Goal: Information Seeking & Learning: Find specific fact

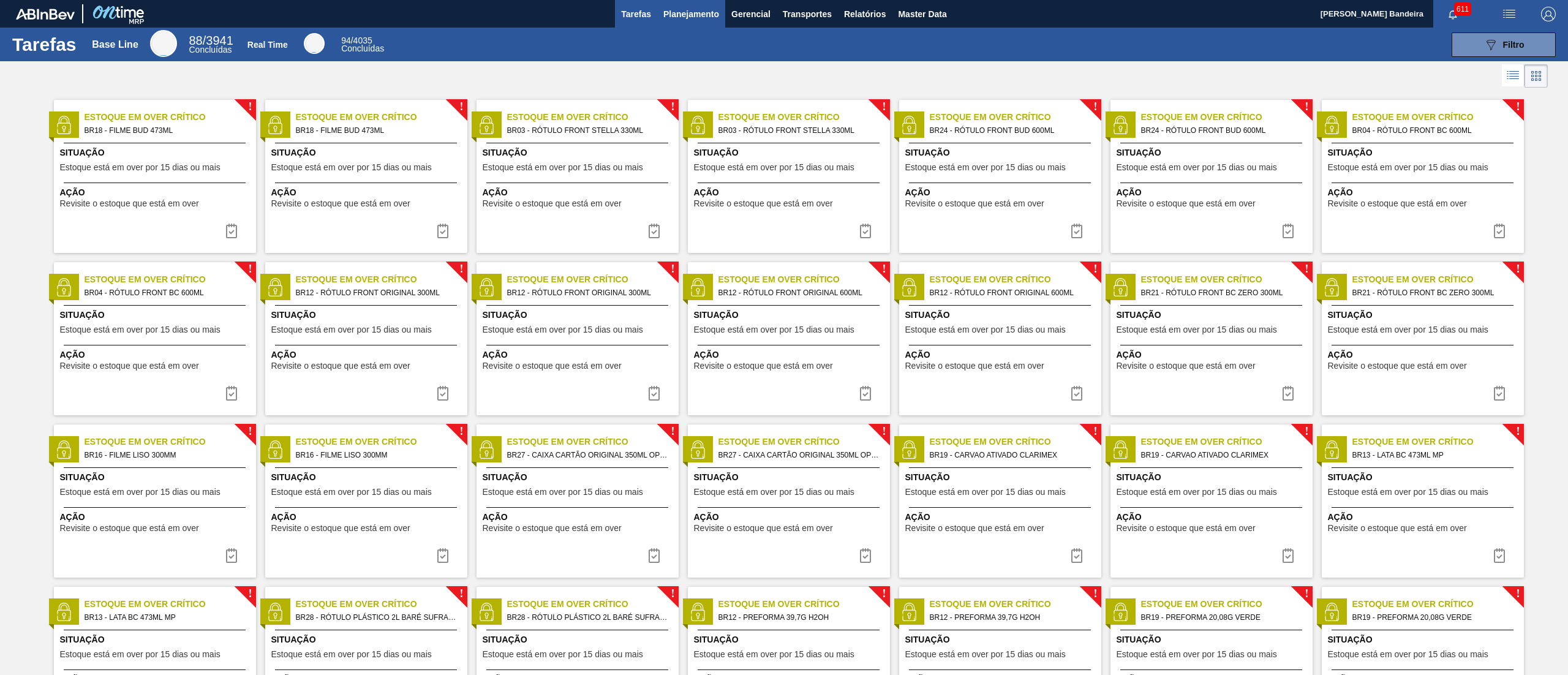
click at [681, 22] on button "Planejamento" at bounding box center [691, 14] width 68 height 28
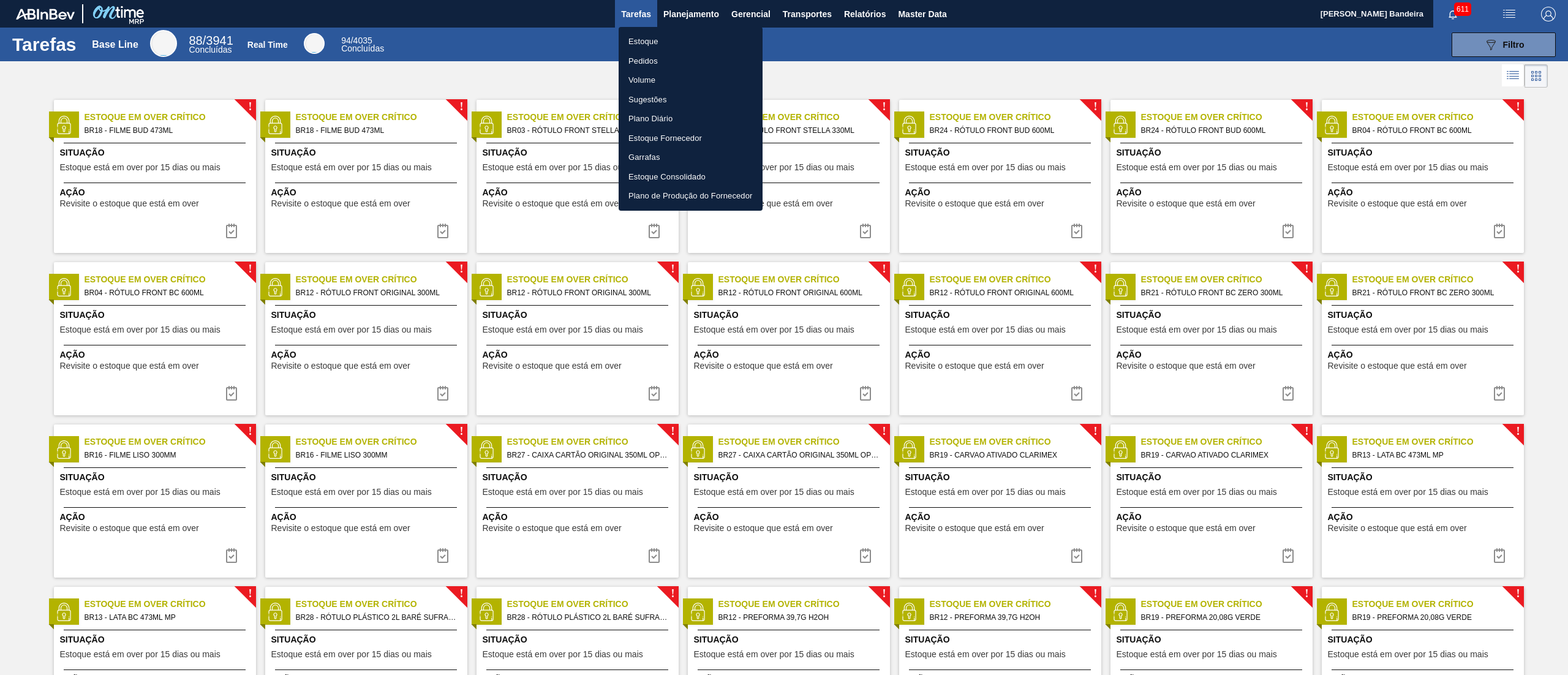
click at [679, 34] on li "Estoque" at bounding box center [691, 42] width 144 height 20
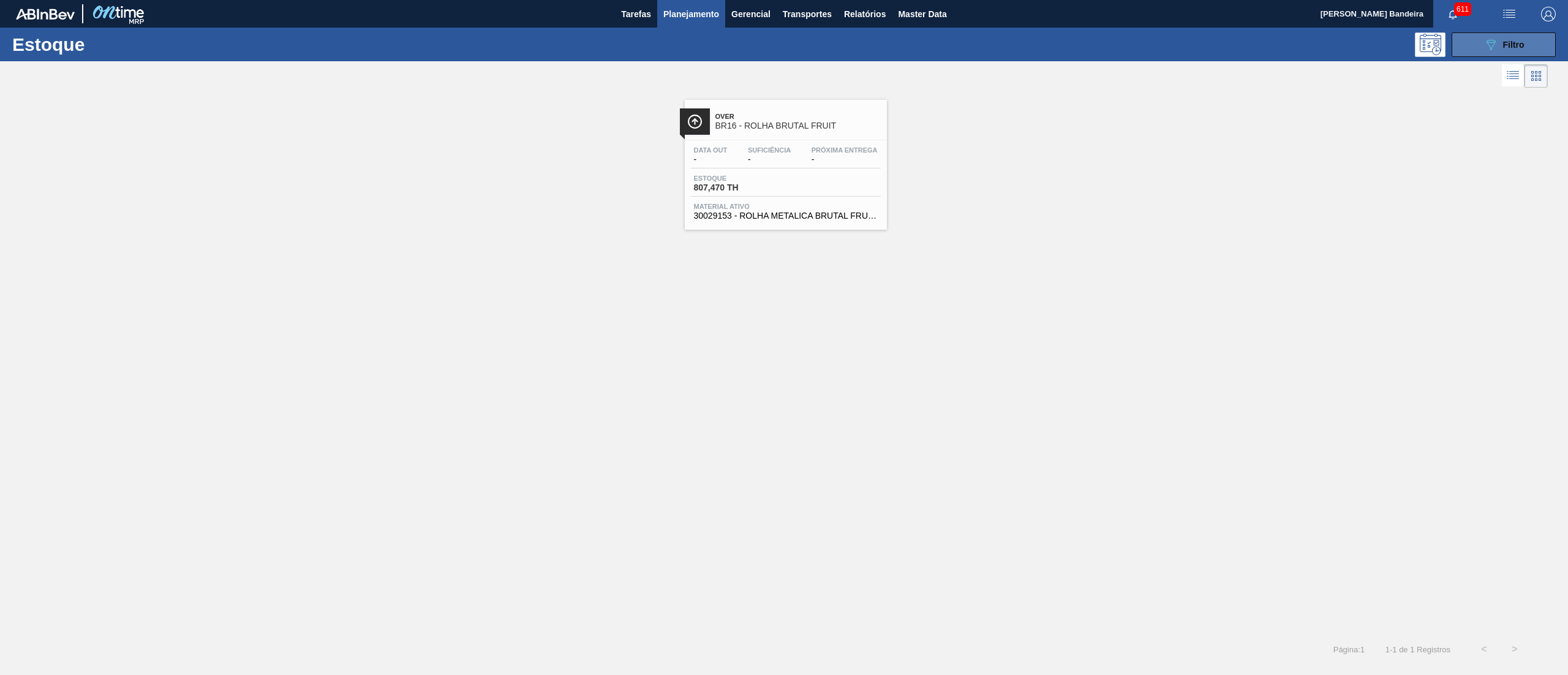
click at [1465, 48] on button "089F7B8B-B2A5-4AFE-B5C0-19BA573D28AC Filtro" at bounding box center [1503, 44] width 104 height 24
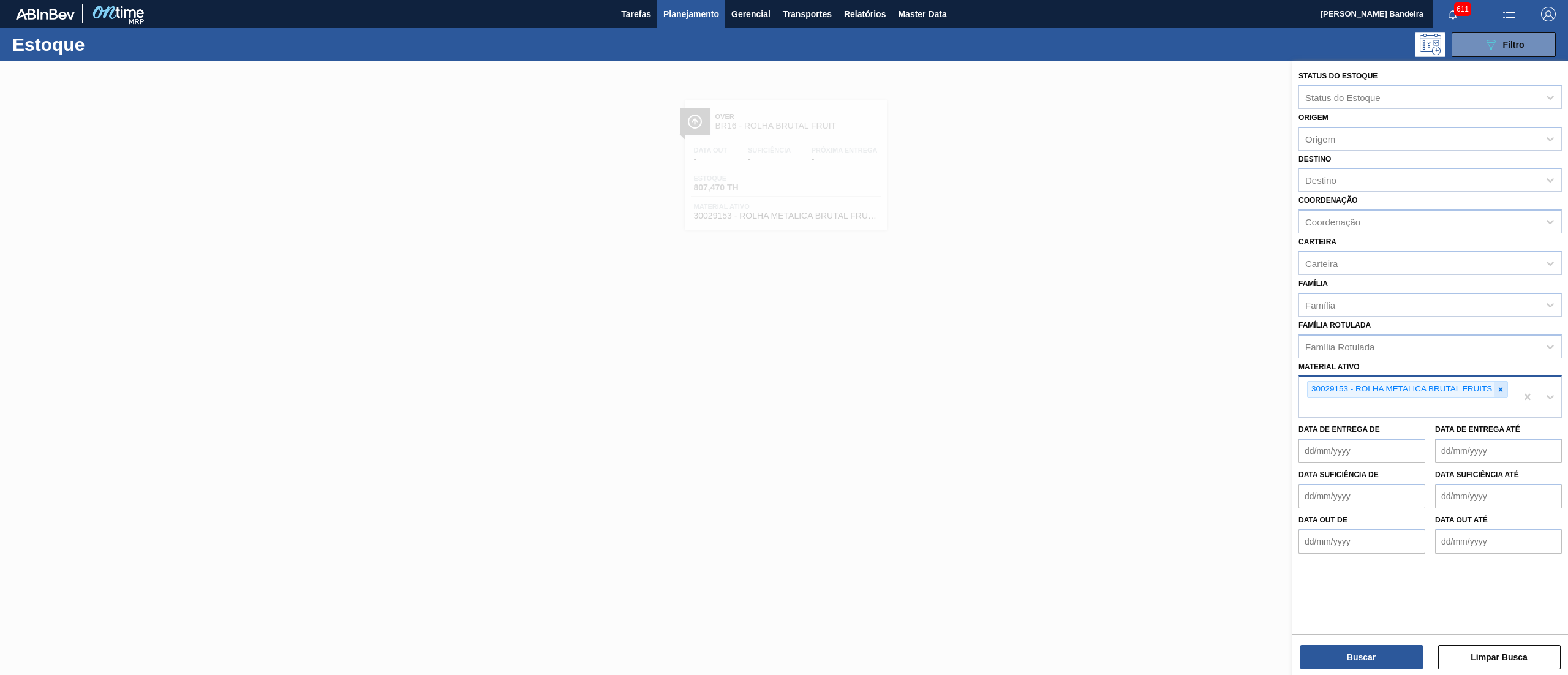
click at [1504, 385] on icon at bounding box center [1500, 389] width 9 height 9
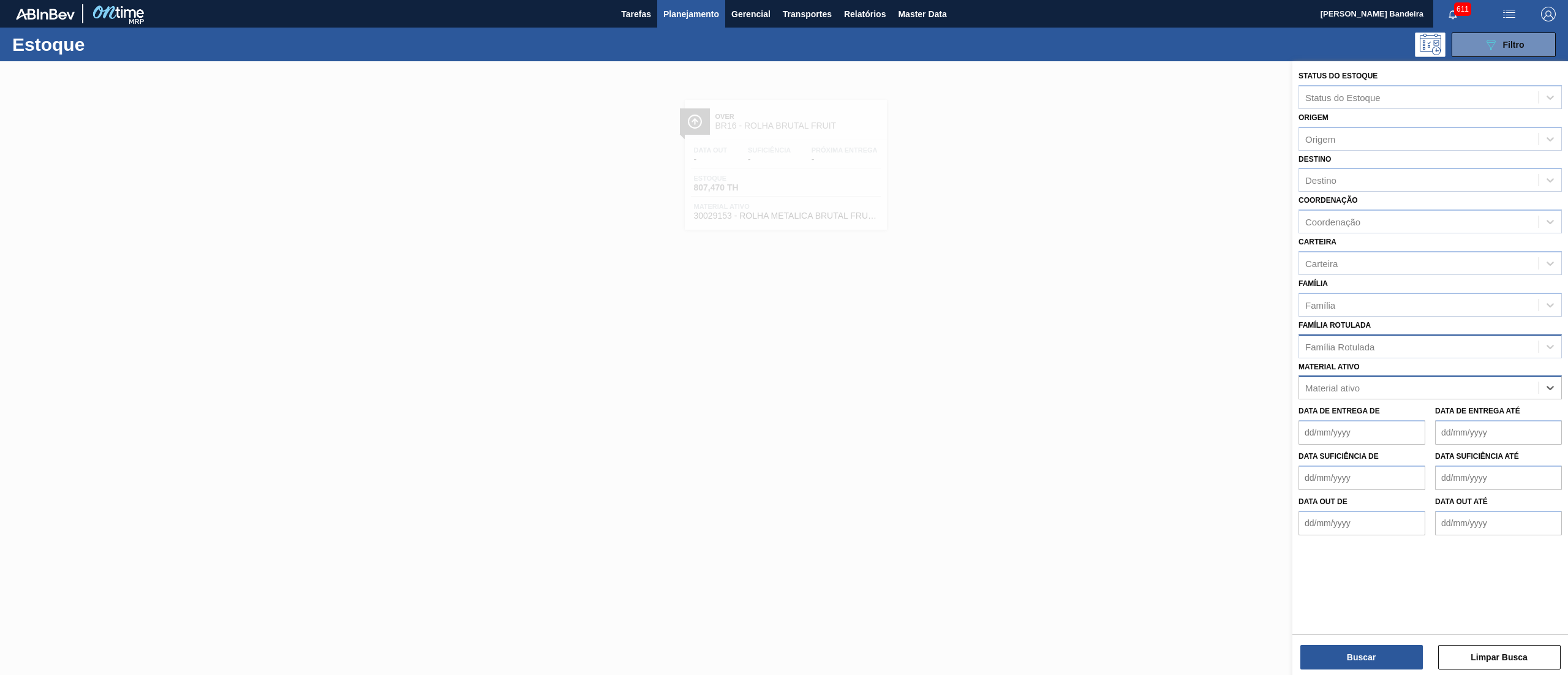
click at [1433, 352] on div "Família Rotulada" at bounding box center [1418, 346] width 239 height 18
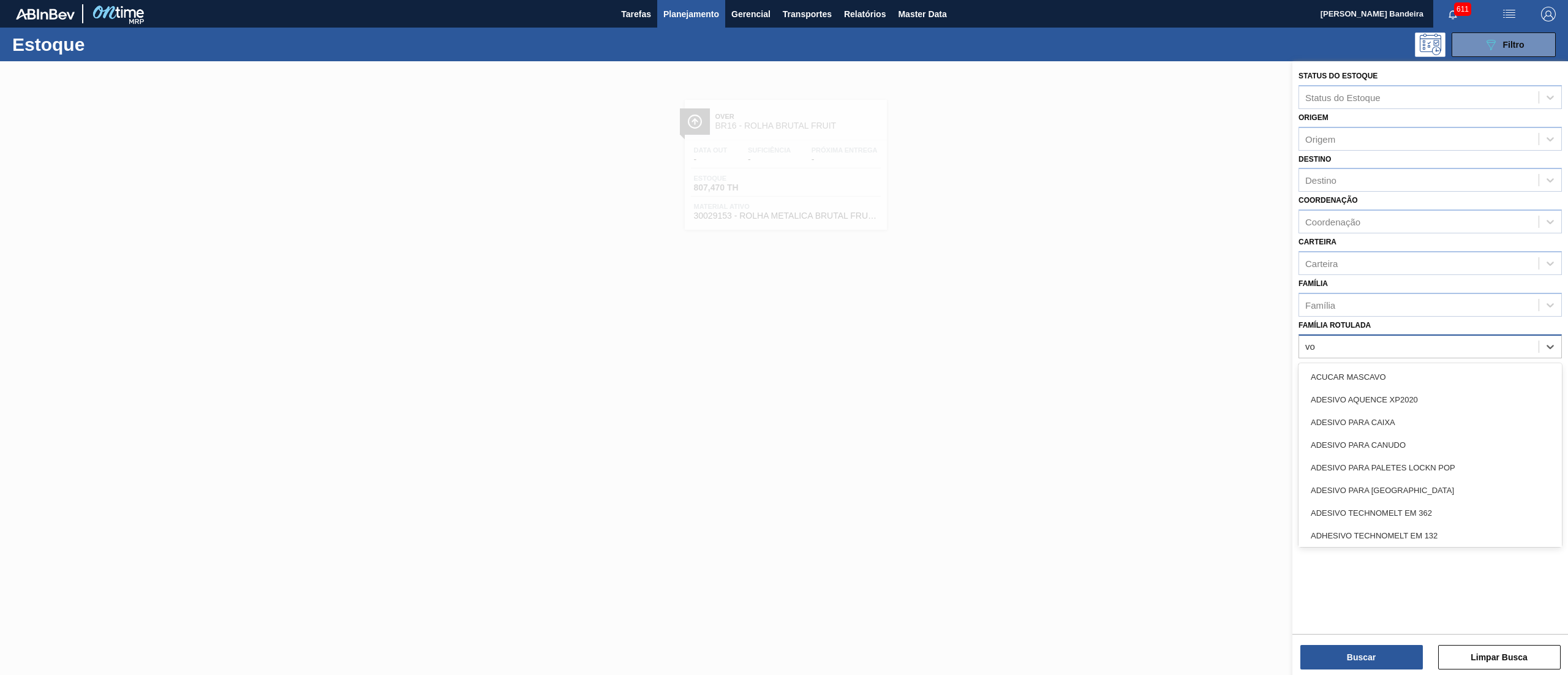
type Rotulada "vod"
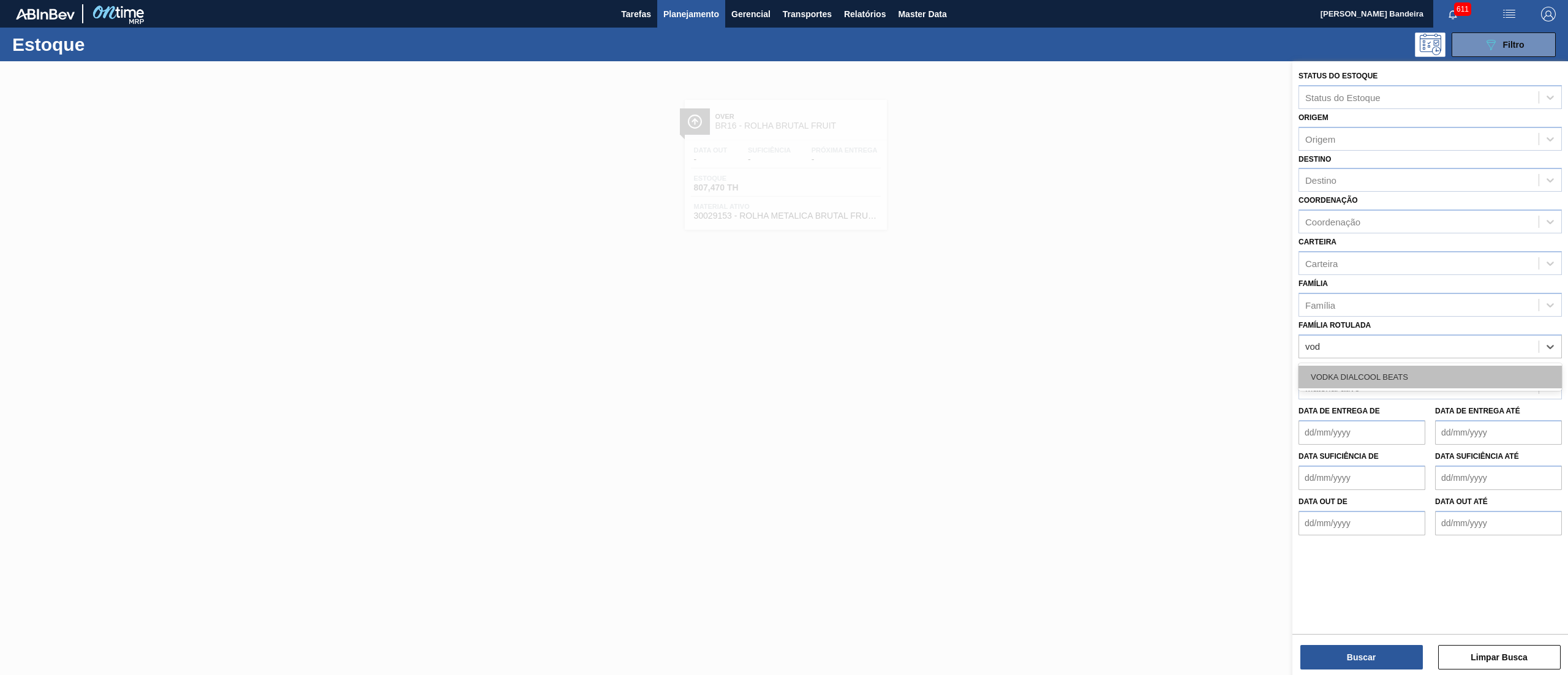
click at [1385, 369] on div "VODKA DIALCOOL BEATS" at bounding box center [1429, 377] width 263 height 22
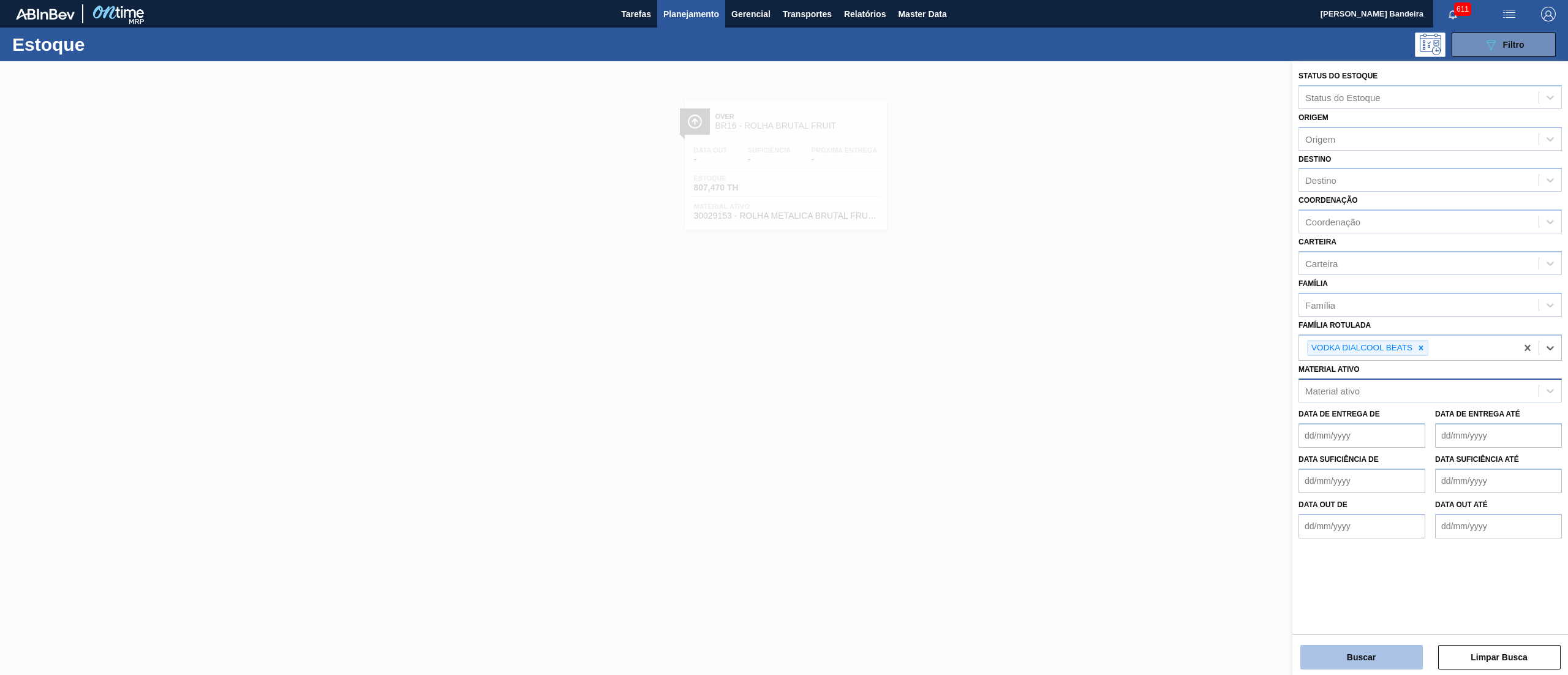
click at [1350, 662] on button "Buscar" at bounding box center [1362, 657] width 123 height 24
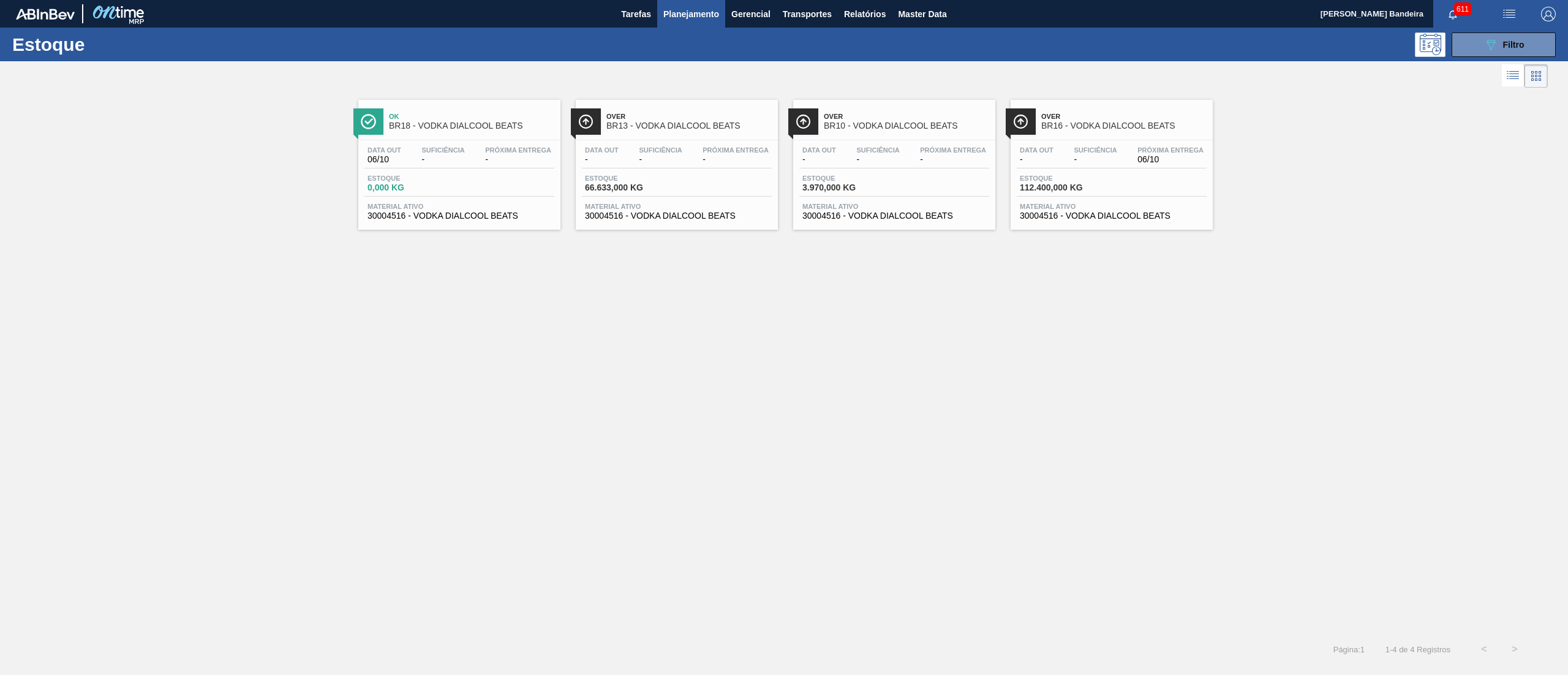
click at [712, 217] on span "30004516 - VODKA DIALCOOL BEATS" at bounding box center [677, 216] width 183 height 9
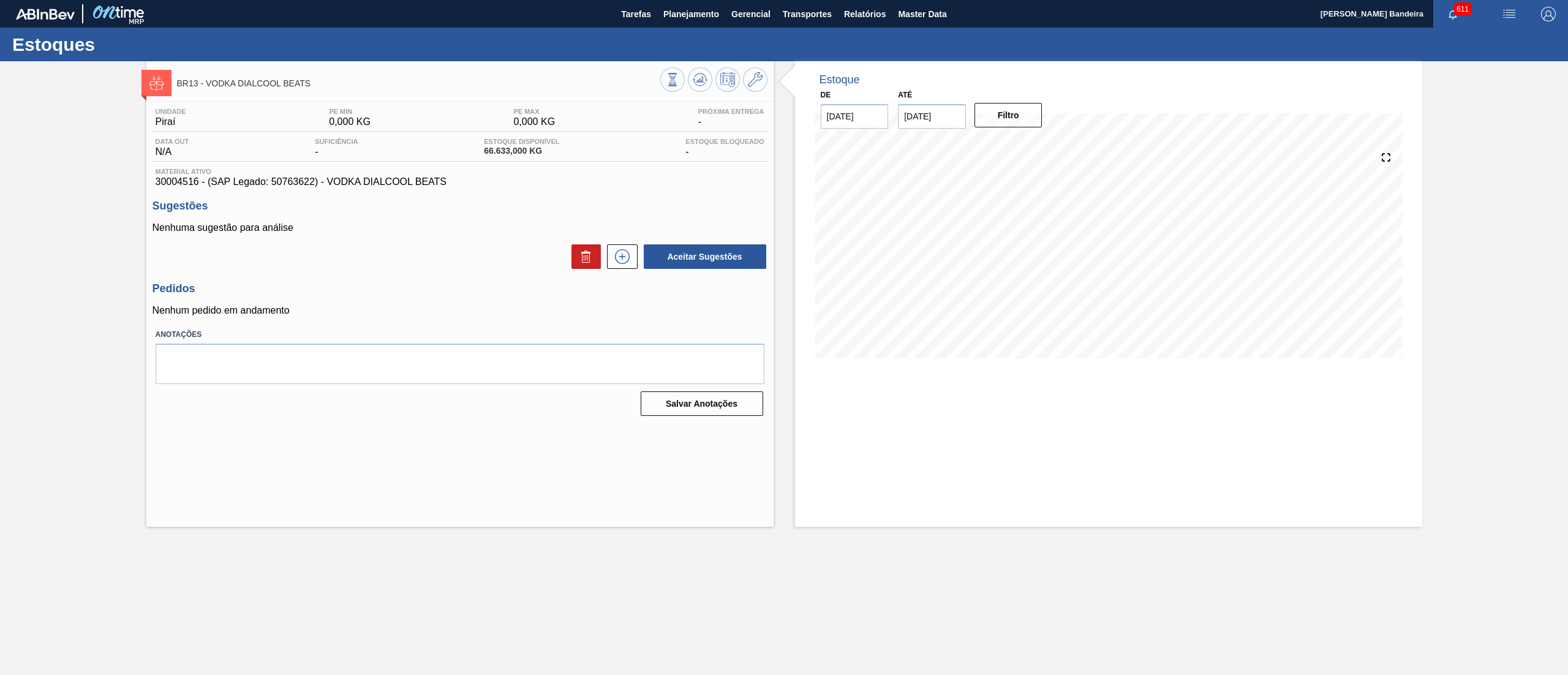
click at [787, 180] on div "Estoque De [DATE] Até [DATE] Filtro" at bounding box center [1097, 294] width 648 height 466
drag, startPoint x: 155, startPoint y: 185, endPoint x: 474, endPoint y: 186, distance: 319.0
click at [474, 186] on span "30004516 - (SAP Legado: 50763622) - VODKA DIALCOOL BEATS" at bounding box center [460, 181] width 609 height 11
copy span "30004516 - (SAP Legado: 50763622) - VODKA DIALCOOL BEATS"
click at [391, 193] on div "Unidade Piraí PE MIN 0,000 KG PE MAX 0,000 KG Próxima Entrega - Data out N/A Su…" at bounding box center [460, 261] width 627 height 319
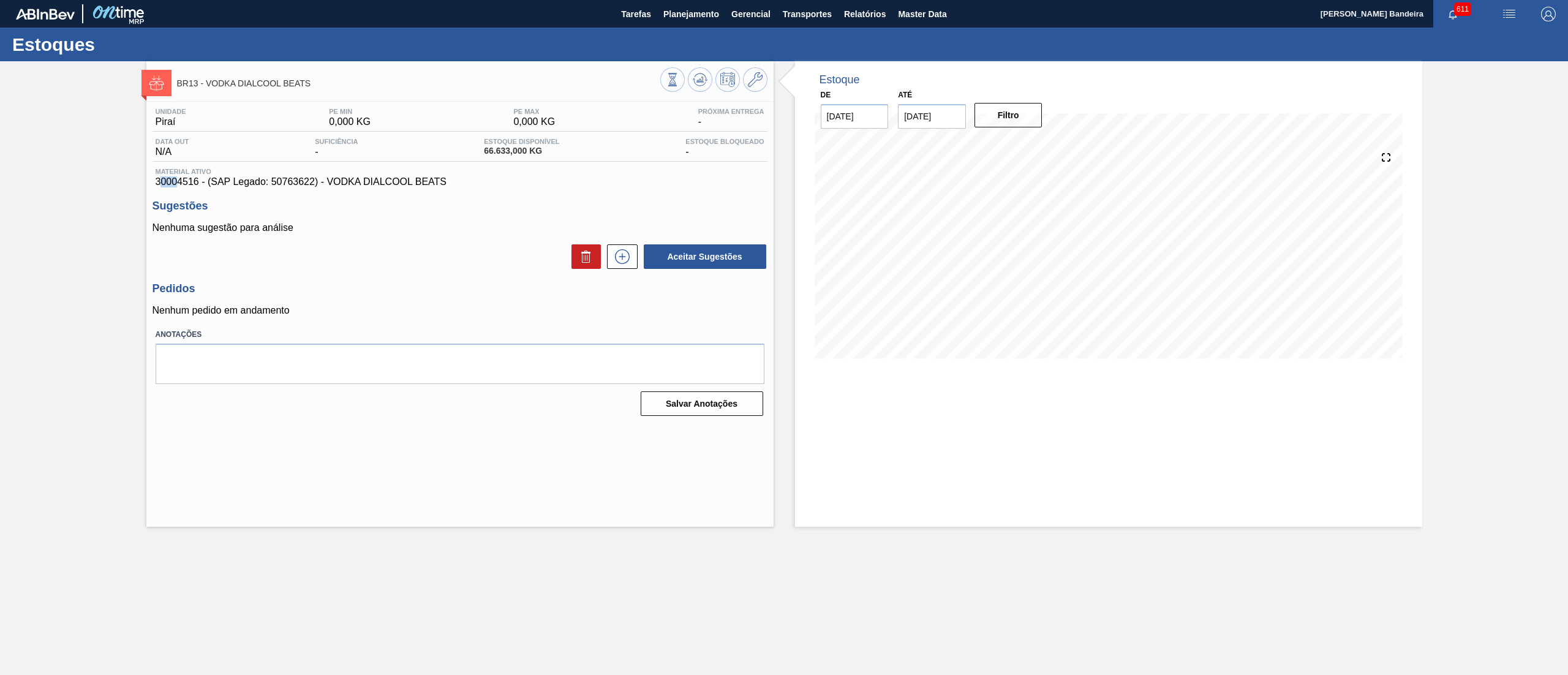
drag, startPoint x: 160, startPoint y: 183, endPoint x: 179, endPoint y: 183, distance: 19.0
click at [179, 183] on span "30004516 - (SAP Legado: 50763622) - VODKA DIALCOOL BEATS" at bounding box center [460, 181] width 609 height 11
drag, startPoint x: 153, startPoint y: 179, endPoint x: 200, endPoint y: 183, distance: 47.2
click at [200, 183] on div "Material ativo 30004516 - (SAP Legado: 50763622) - VODKA DIALCOOL BEATS" at bounding box center [460, 177] width 615 height 20
copy span "30004516"
